Goal: Check status: Check status

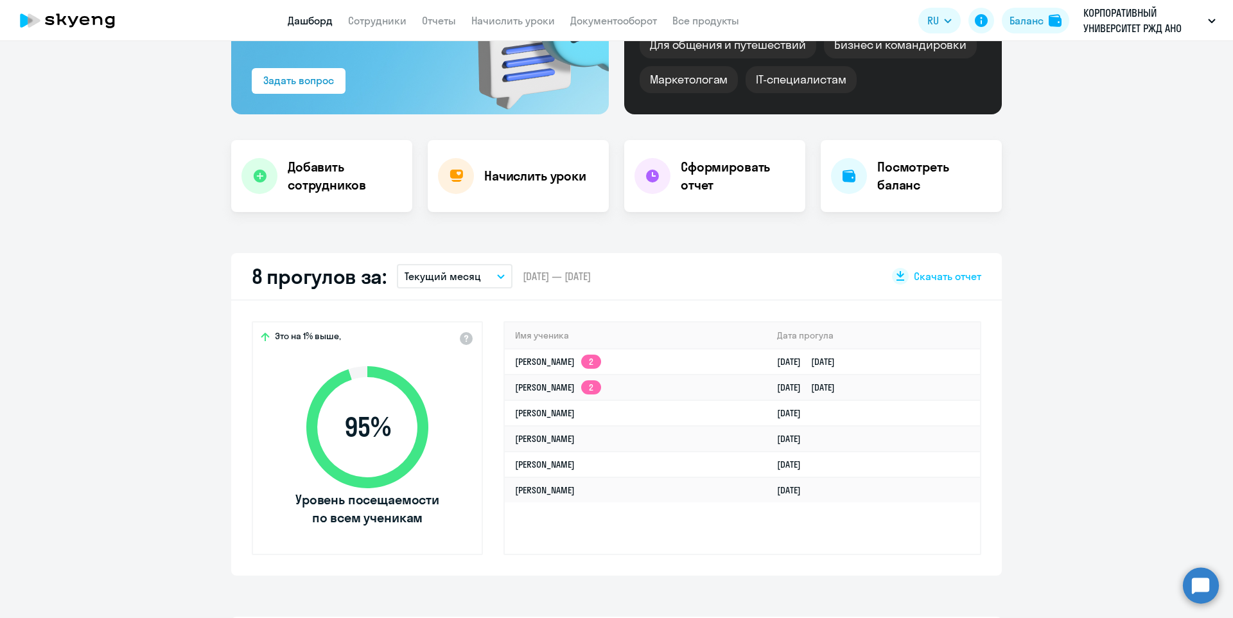
scroll to position [164, 0]
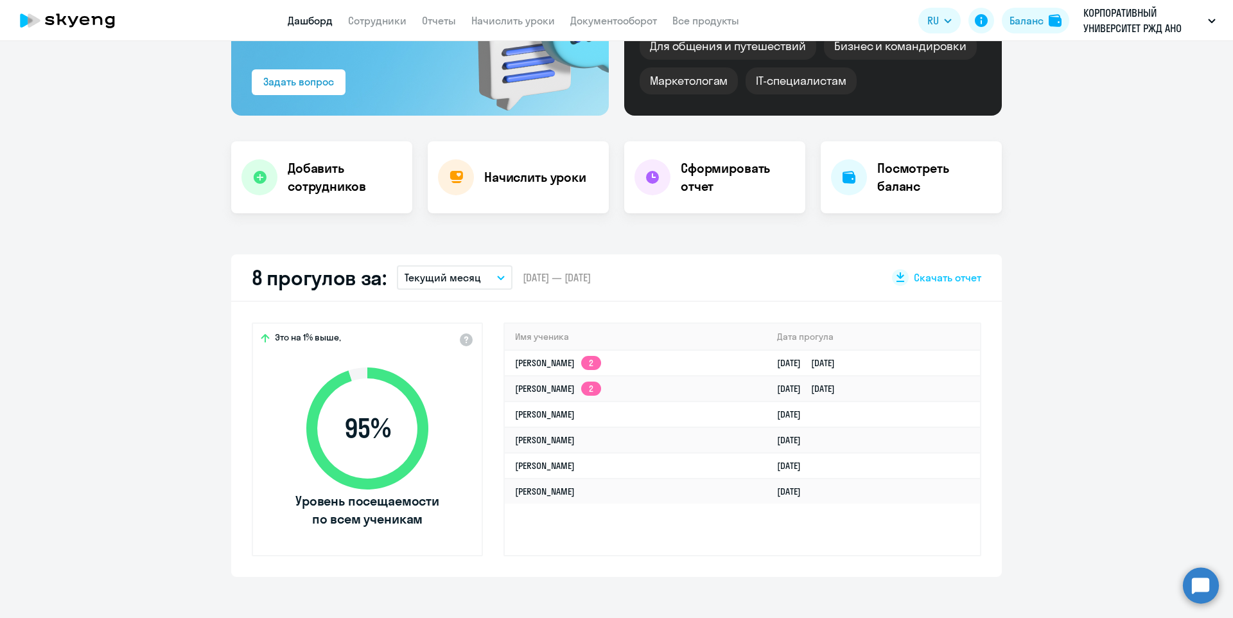
click at [435, 286] on button "Текущий месяц" at bounding box center [455, 277] width 116 height 24
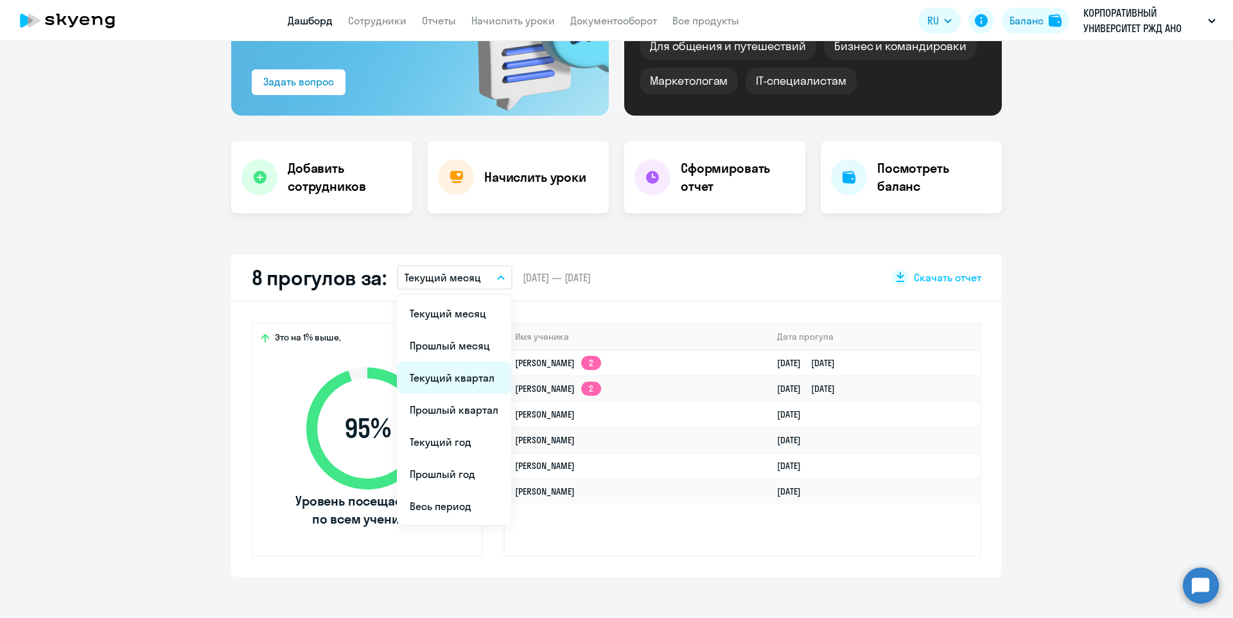
click at [469, 383] on li "Текущий квартал" at bounding box center [454, 377] width 114 height 32
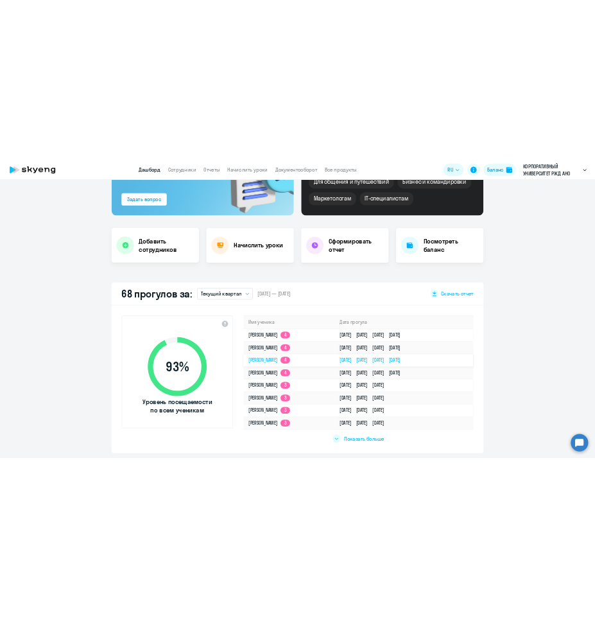
scroll to position [126, 0]
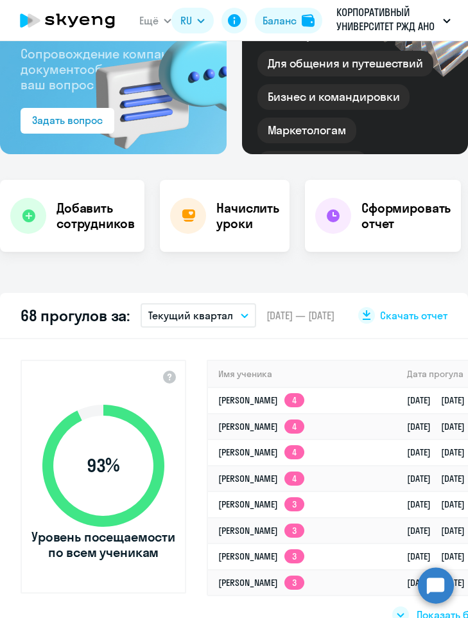
click at [199, 320] on p "Текущий квартал" at bounding box center [190, 315] width 85 height 14
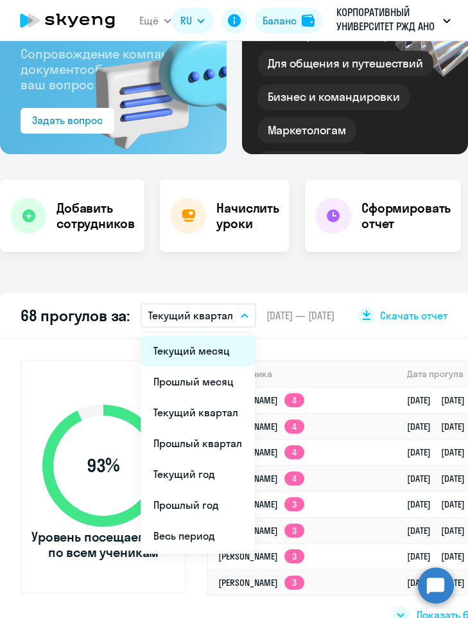
click at [189, 353] on li "Текущий месяц" at bounding box center [198, 350] width 114 height 31
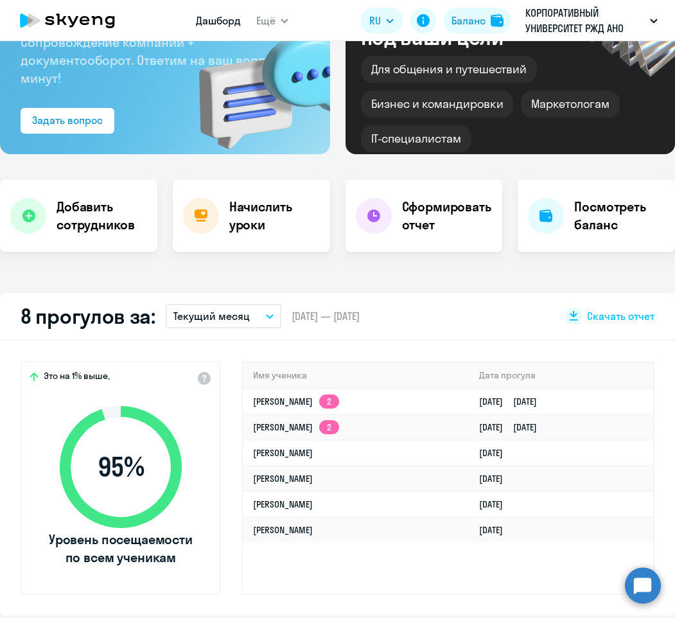
select select "30"
click at [248, 317] on button "Текущий месяц" at bounding box center [224, 316] width 116 height 24
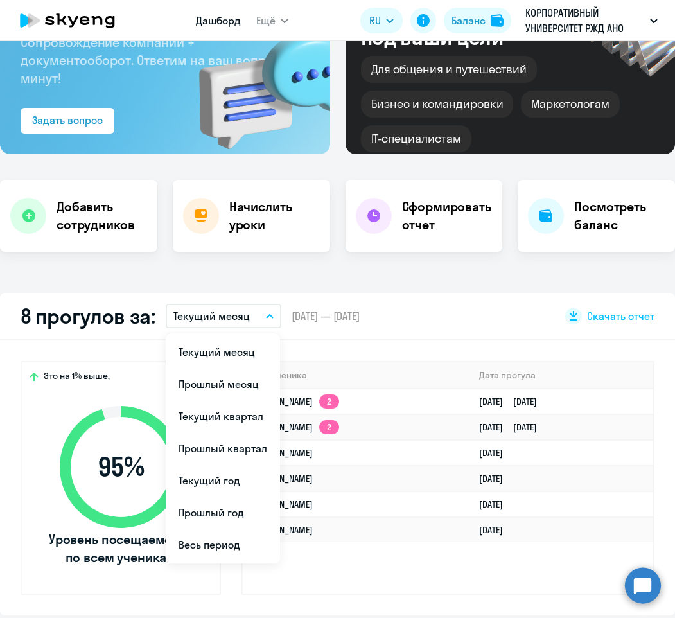
click at [241, 315] on p "Текущий месяц" at bounding box center [211, 315] width 76 height 15
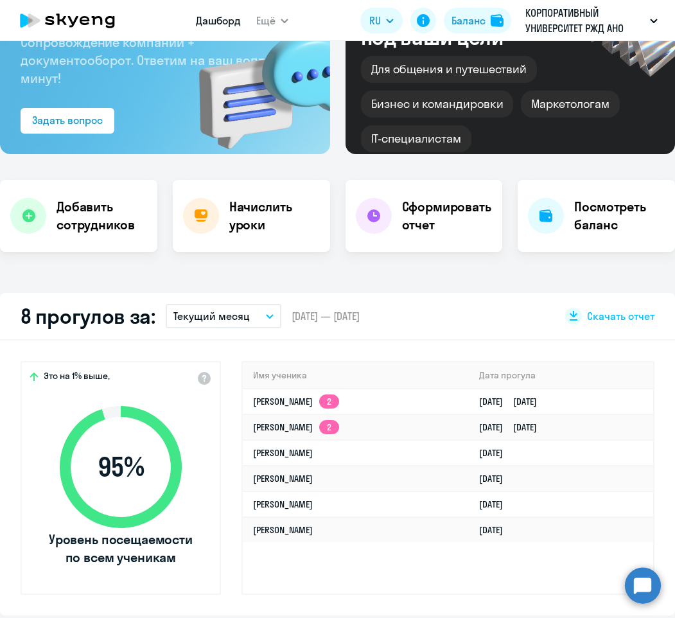
click at [239, 314] on p "Текущий месяц" at bounding box center [211, 315] width 76 height 15
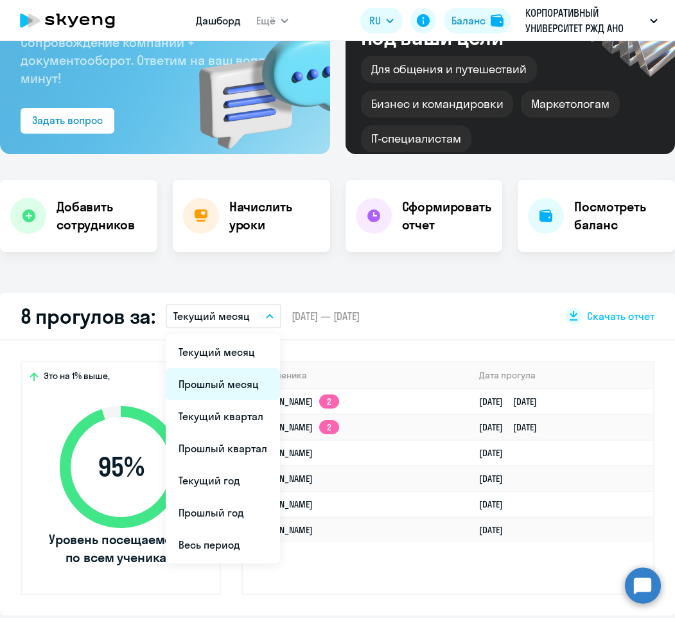
click at [235, 392] on li "Прошлый месяц" at bounding box center [223, 384] width 114 height 32
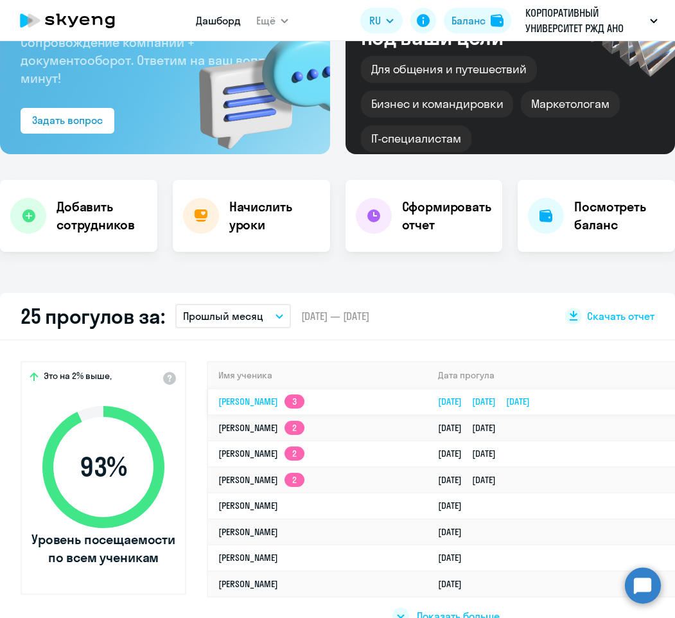
click at [297, 403] on link "[PERSON_NAME] 3" at bounding box center [261, 401] width 86 height 12
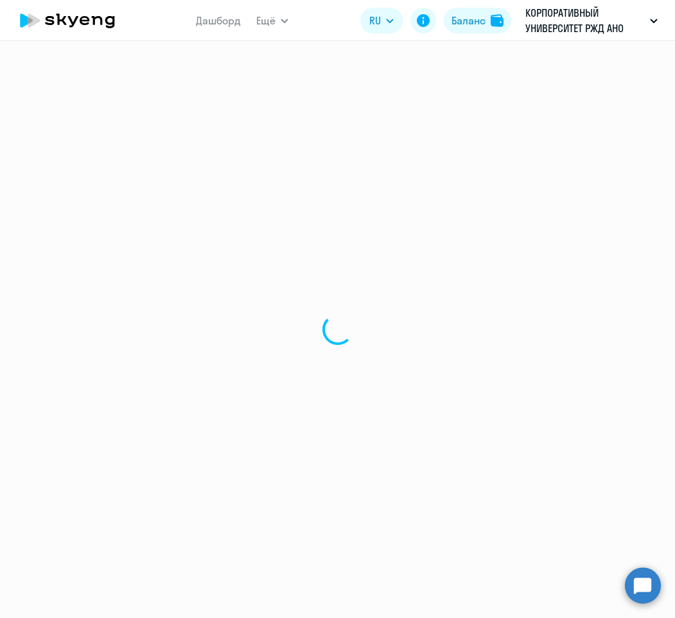
select select "english"
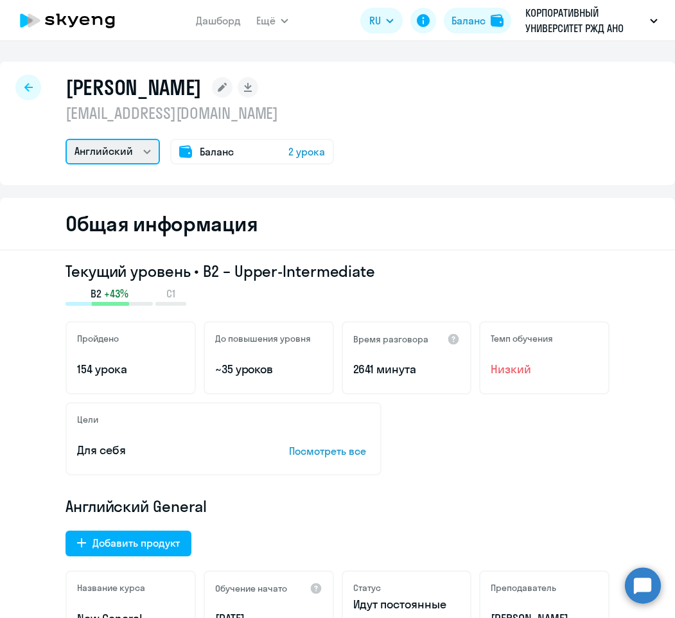
click at [123, 156] on select "Английский" at bounding box center [112, 152] width 94 height 26
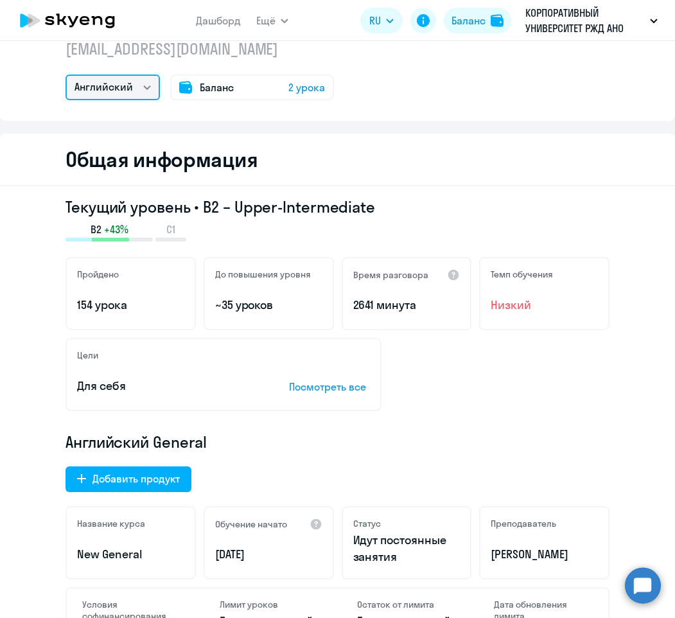
scroll to position [77, 0]
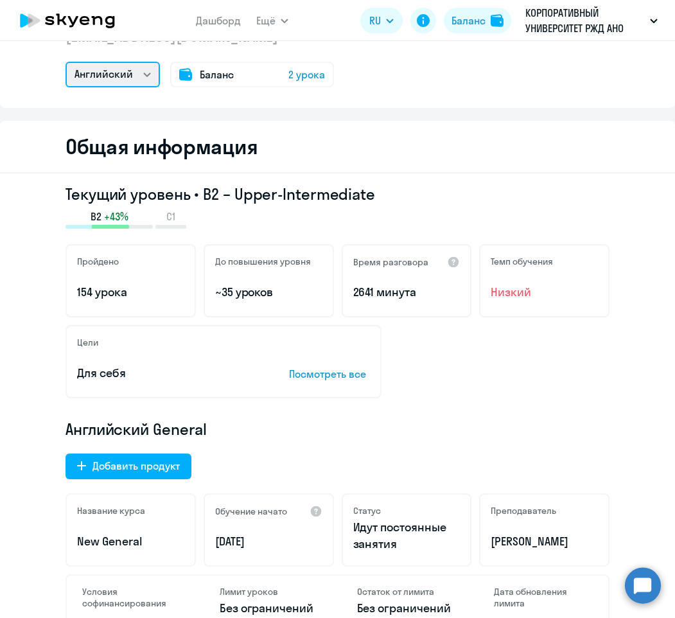
click at [121, 74] on select "Английский" at bounding box center [112, 75] width 94 height 26
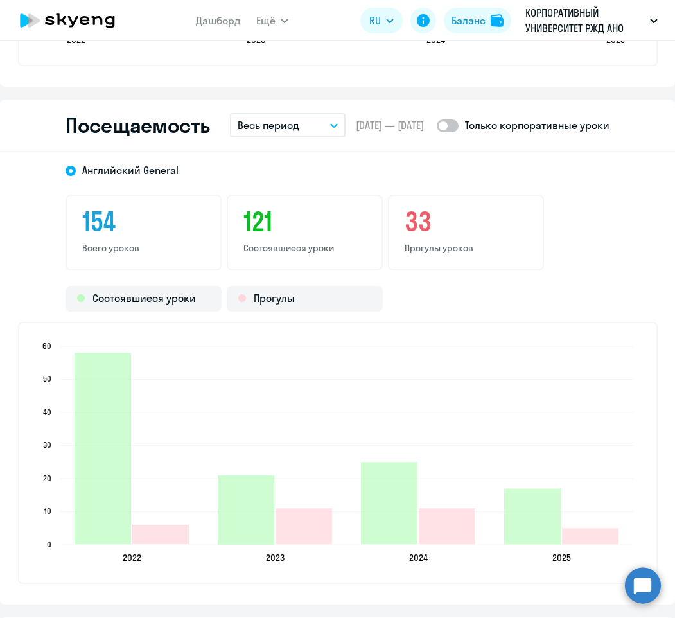
scroll to position [1564, 0]
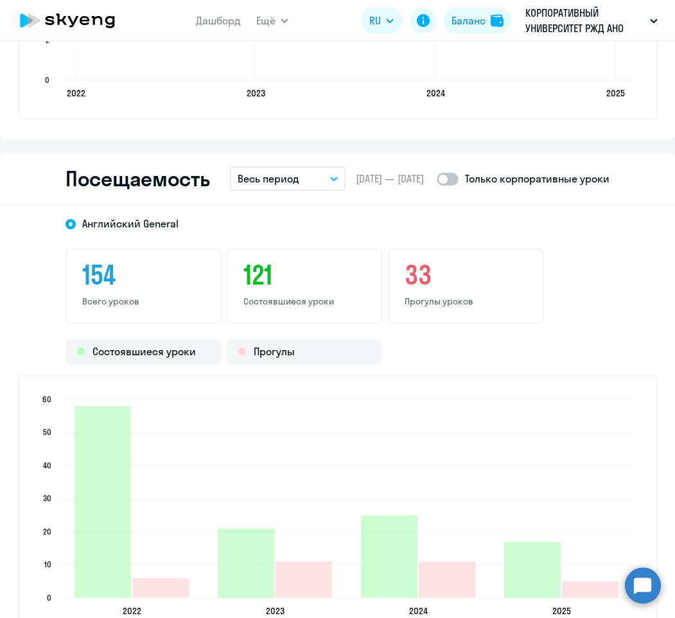
click at [268, 182] on p "Весь период" at bounding box center [269, 178] width 62 height 15
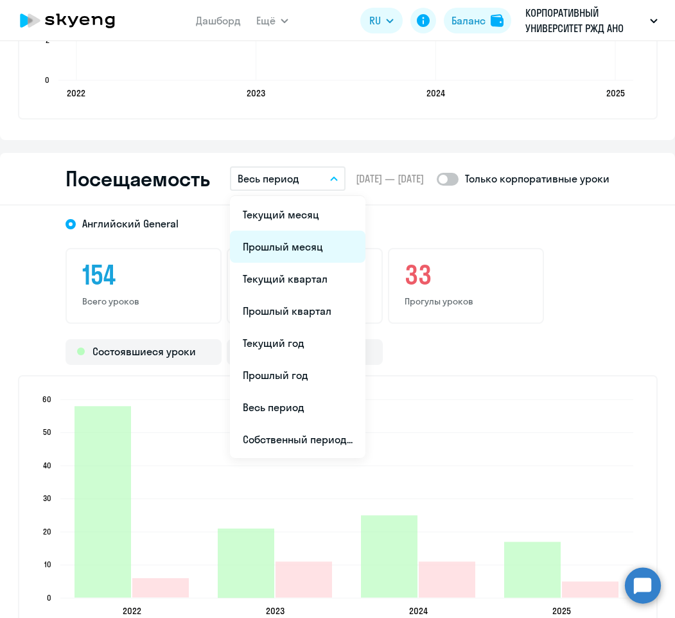
click at [272, 244] on li "Прошлый месяц" at bounding box center [297, 246] width 135 height 32
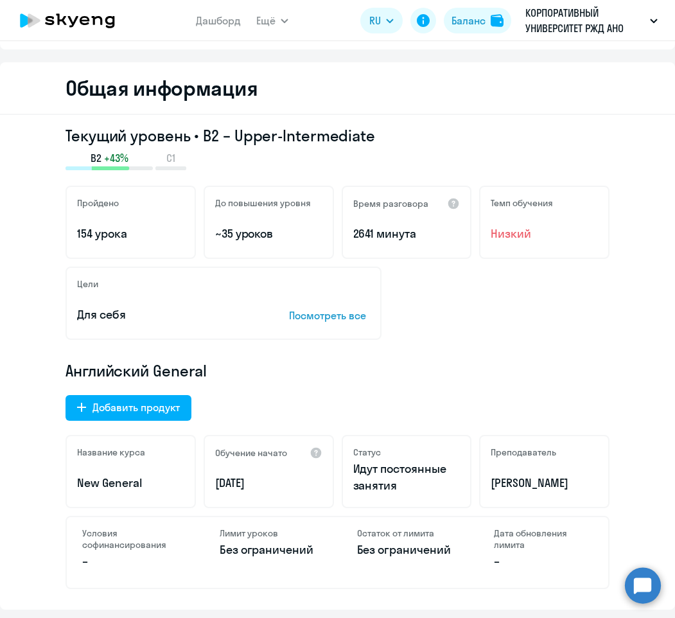
scroll to position [0, 0]
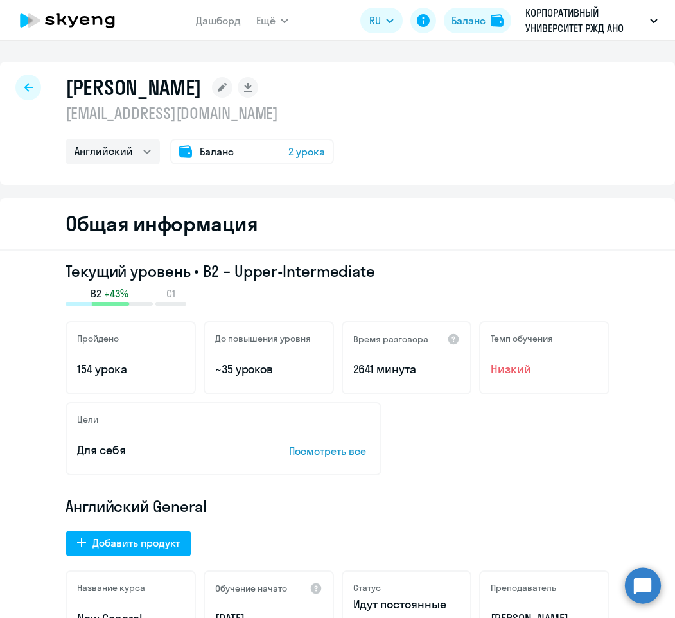
click at [58, 12] on icon at bounding box center [67, 20] width 113 height 32
